Goal: Task Accomplishment & Management: Manage account settings

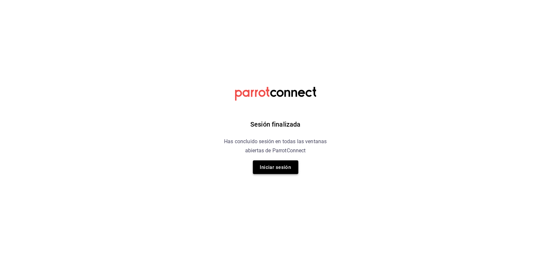
click at [293, 166] on button "Iniciar sesión" at bounding box center [275, 167] width 45 height 14
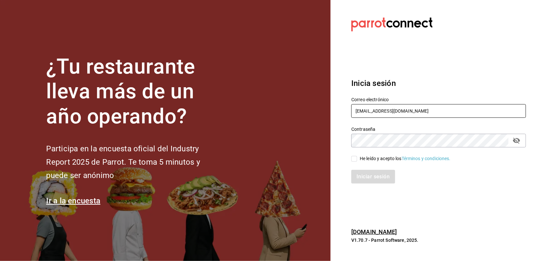
click at [435, 111] on input "[EMAIL_ADDRESS][DOMAIN_NAME]" at bounding box center [438, 111] width 175 height 14
type input "[EMAIL_ADDRESS][DOMAIN_NAME]"
click at [355, 166] on div "Iniciar sesión" at bounding box center [435, 172] width 183 height 21
click at [355, 161] on input "He leído y acepto los Términos y condiciones." at bounding box center [354, 159] width 6 height 6
checkbox input "true"
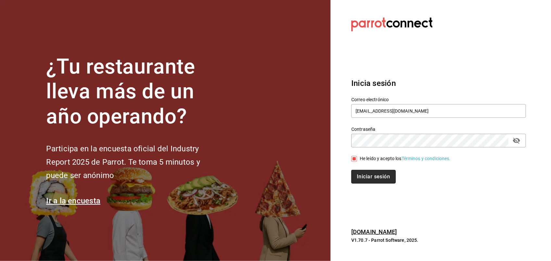
click at [374, 172] on button "Iniciar sesión" at bounding box center [373, 177] width 44 height 14
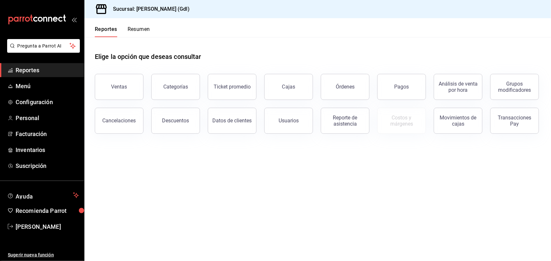
click at [21, 73] on span "Reportes" at bounding box center [47, 70] width 63 height 9
click at [416, 83] on button "Pagos" at bounding box center [401, 87] width 49 height 26
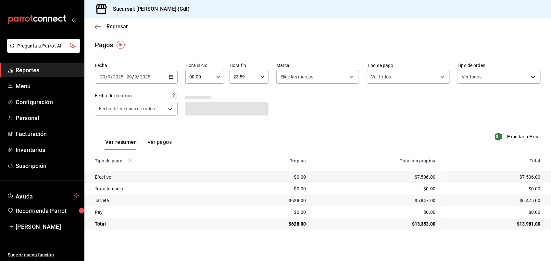
click at [26, 70] on span "Reportes" at bounding box center [47, 70] width 63 height 9
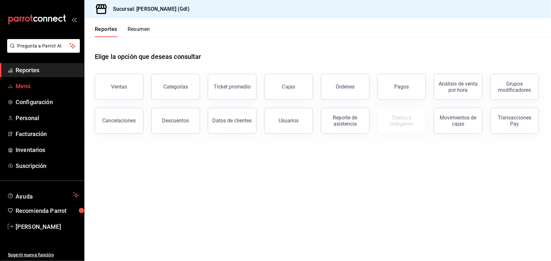
click at [14, 88] on link "Menú" at bounding box center [42, 86] width 84 height 14
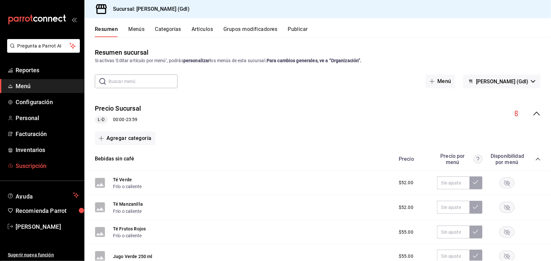
click at [40, 161] on span "Suscripción" at bounding box center [47, 165] width 63 height 9
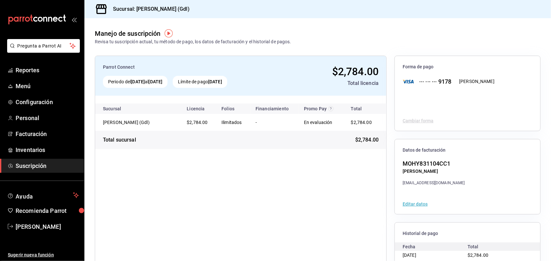
drag, startPoint x: 546, startPoint y: 170, endPoint x: 333, endPoint y: 226, distance: 219.8
click at [333, 226] on div "Parrot Connect Periodo del [DATE] al [DATE] Límite de pago [DATE] $2,784.00 Tot…" at bounding box center [241, 177] width 292 height 242
click at [414, 81] on div "··· ··· ··· 9178" at bounding box center [432, 81] width 37 height 9
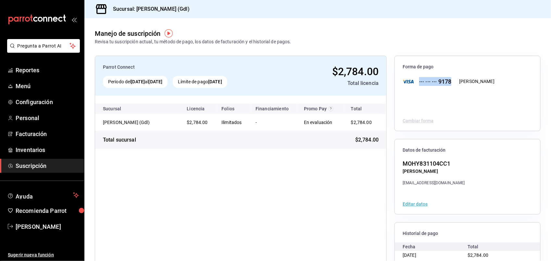
click at [426, 83] on div "··· ··· ··· 9178" at bounding box center [432, 81] width 37 height 9
drag, startPoint x: 426, startPoint y: 83, endPoint x: 405, endPoint y: 84, distance: 20.8
click at [405, 84] on div "··· ··· ··· 9178" at bounding box center [427, 81] width 49 height 9
click at [415, 202] on button "Editar datos" at bounding box center [415, 203] width 25 height 5
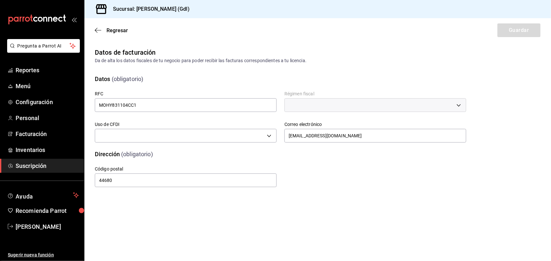
type input "G03"
type input "612"
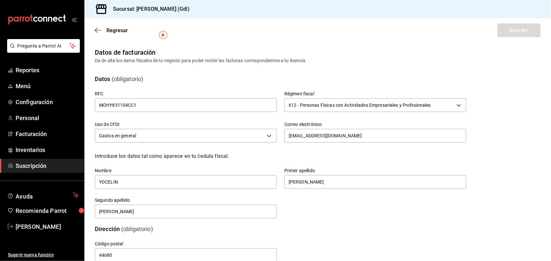
scroll to position [17, 0]
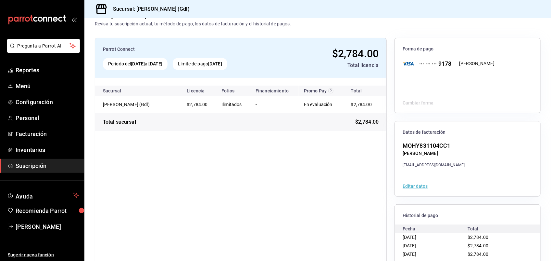
scroll to position [47, 0]
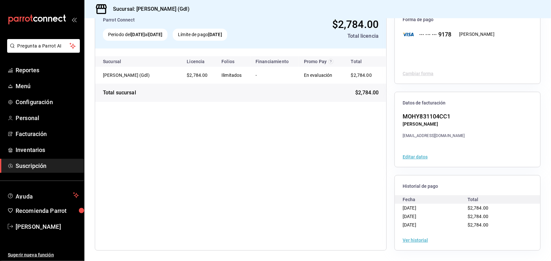
click at [414, 156] on button "Editar datos" at bounding box center [415, 156] width 25 height 5
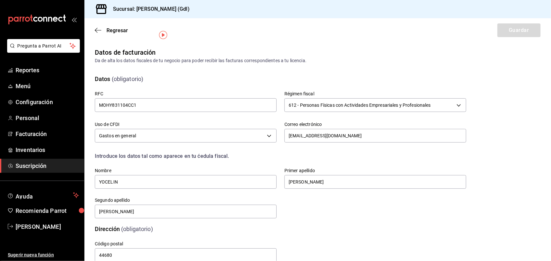
scroll to position [17, 0]
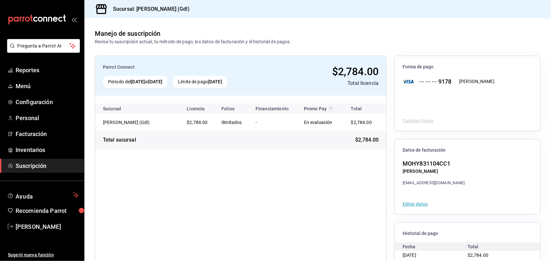
click at [408, 117] on div "Cambiar forma" at bounding box center [468, 120] width 146 height 20
click at [413, 121] on div "Cambiar forma" at bounding box center [468, 120] width 146 height 20
drag, startPoint x: 413, startPoint y: 121, endPoint x: 429, endPoint y: 113, distance: 18.0
click at [429, 113] on div "Cambiar forma" at bounding box center [468, 120] width 146 height 20
click at [465, 81] on div "[PERSON_NAME]" at bounding box center [476, 81] width 35 height 7
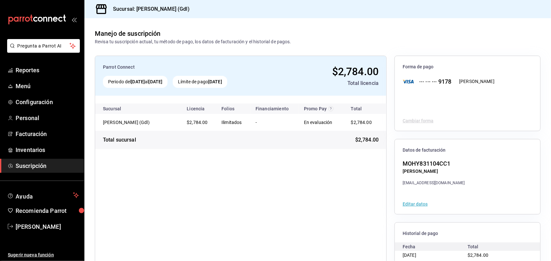
click at [53, 163] on span "Suscripción" at bounding box center [47, 165] width 63 height 9
click at [61, 164] on span "Suscripción" at bounding box center [47, 165] width 63 height 9
click at [155, 169] on div "Parrot Connect Periodo del [DATE] al [DATE] Límite de pago [DATE] $2,784.00 Tot…" at bounding box center [241, 177] width 292 height 242
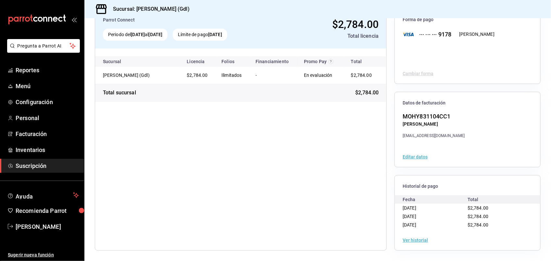
click at [414, 238] on button "Ver historial" at bounding box center [415, 239] width 25 height 5
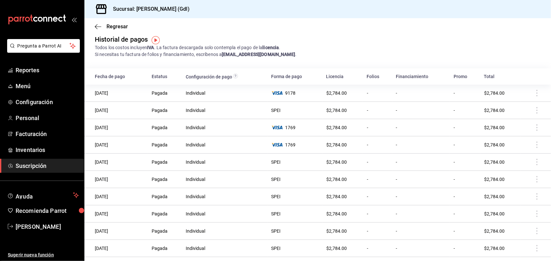
scroll to position [6, 0]
click at [531, 90] on td at bounding box center [536, 92] width 30 height 17
click at [533, 94] on td at bounding box center [536, 92] width 30 height 17
click at [530, 94] on td at bounding box center [536, 92] width 30 height 17
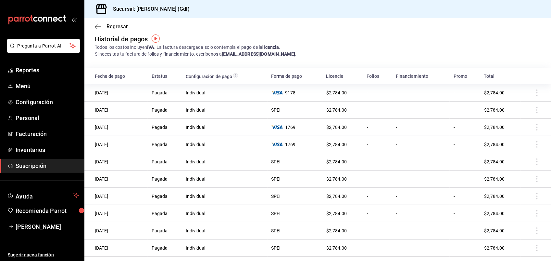
click at [531, 91] on td at bounding box center [536, 92] width 30 height 17
